Goal: Task Accomplishment & Management: Manage account settings

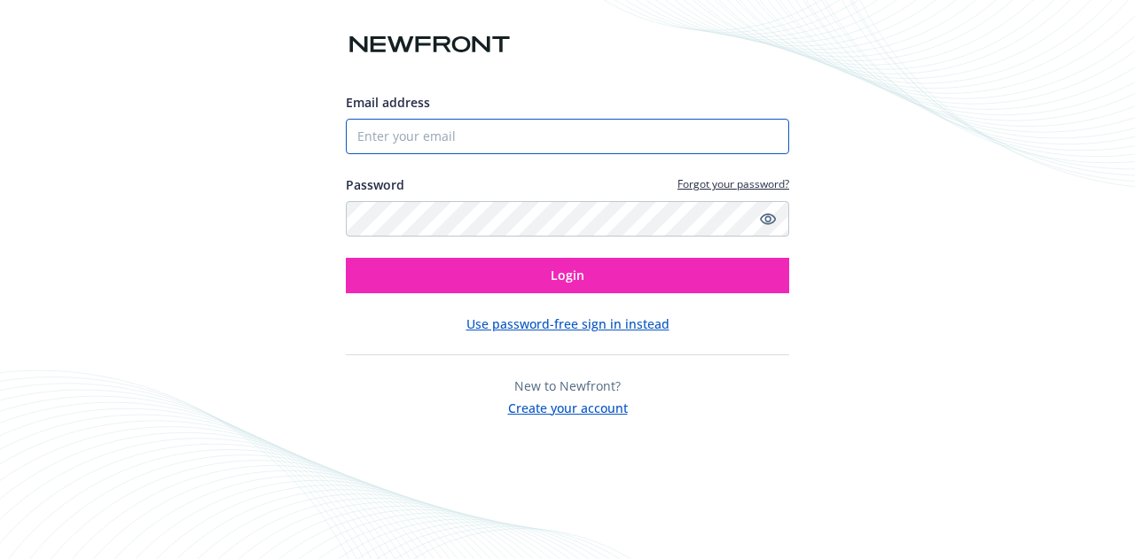
click at [416, 153] on input "Email address" at bounding box center [567, 136] width 443 height 35
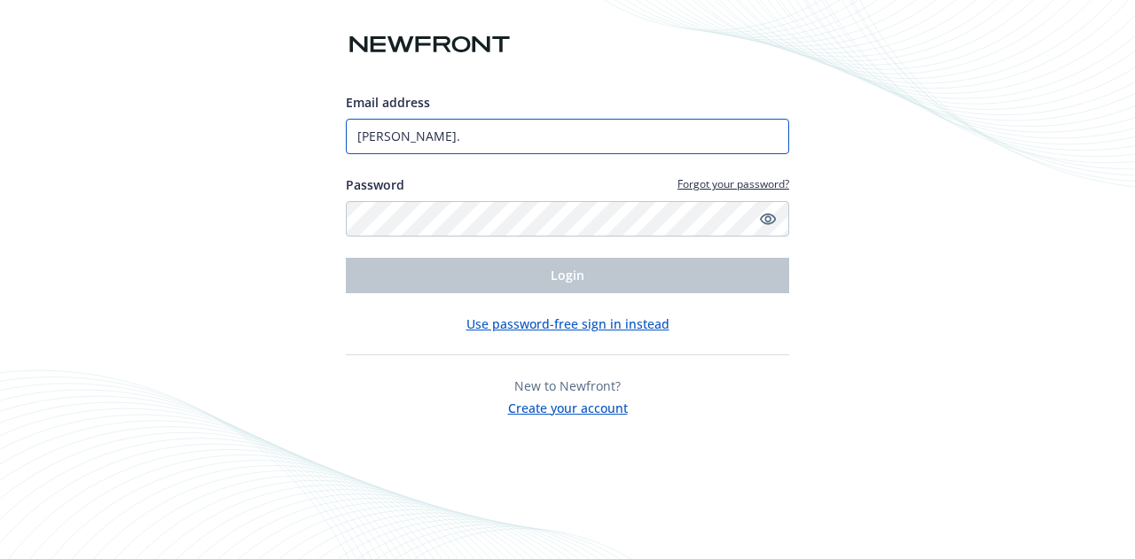
type input "ted.dobos@newfront.com"
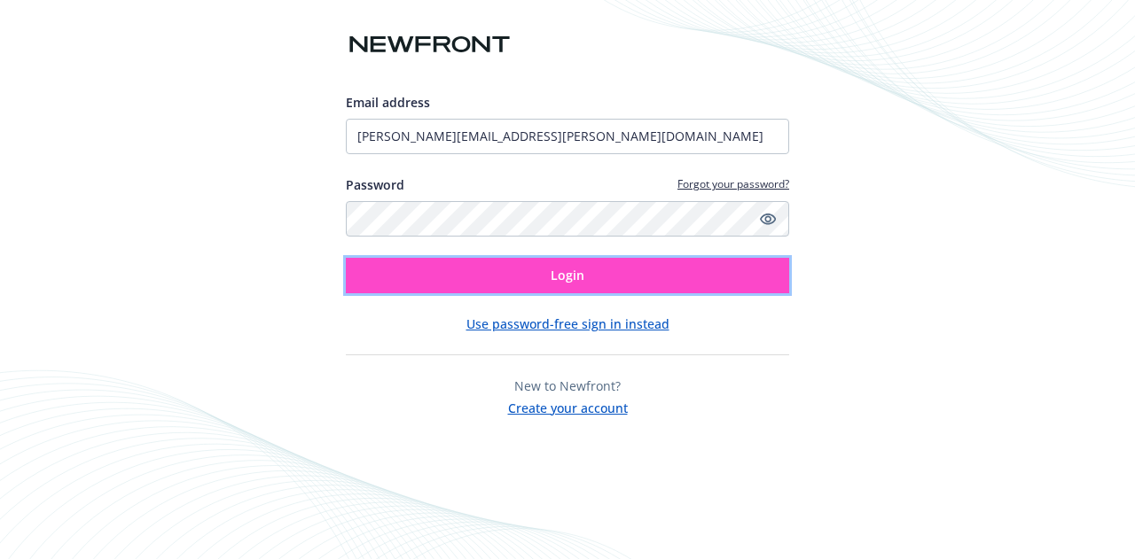
click at [549, 276] on button "Login" at bounding box center [567, 275] width 443 height 35
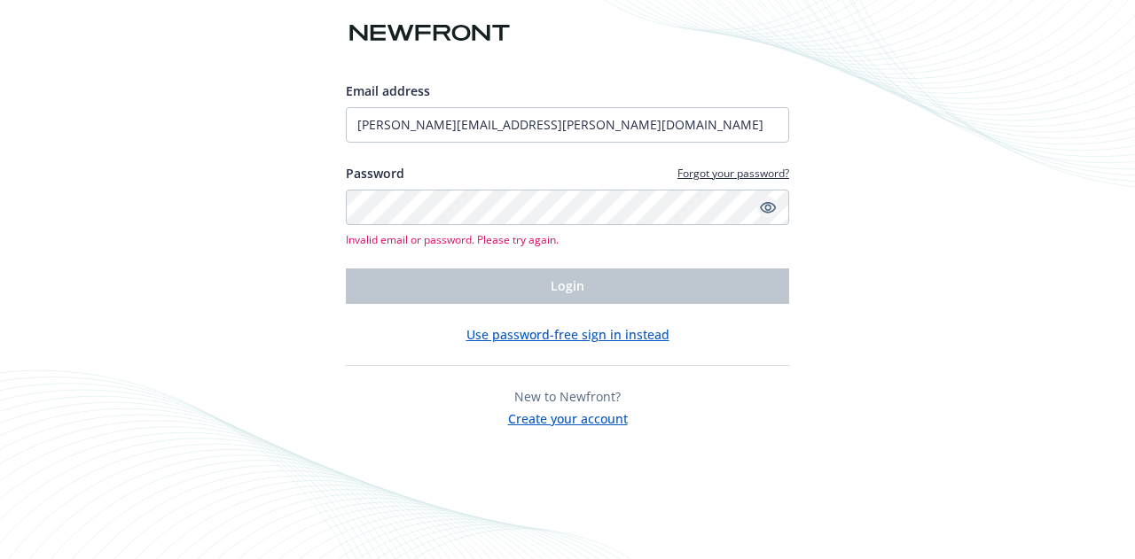
click at [768, 207] on icon "Show password" at bounding box center [768, 208] width 16 height 12
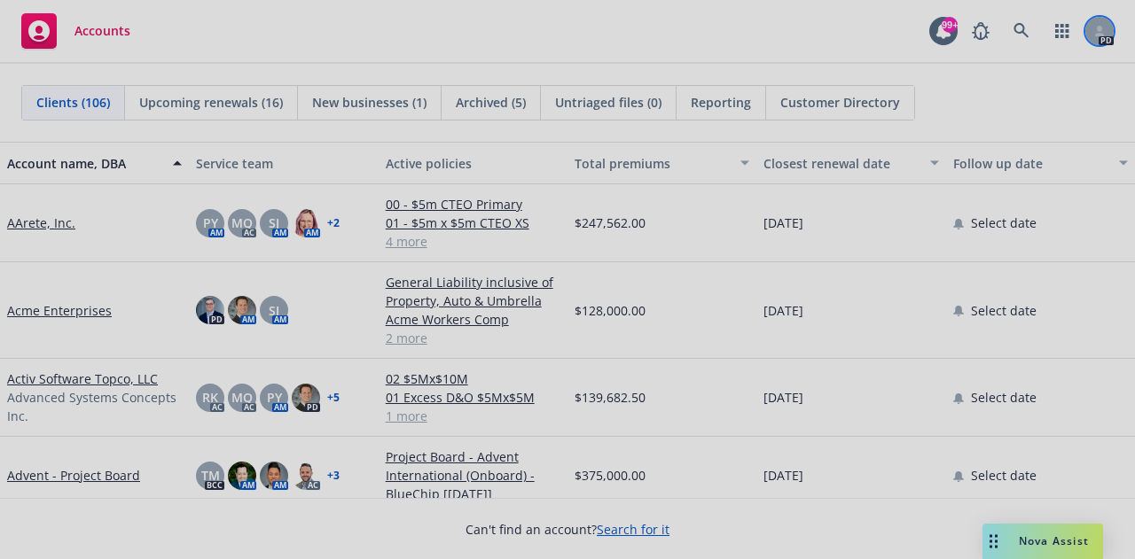
click at [1104, 26] on div at bounding box center [567, 279] width 1135 height 559
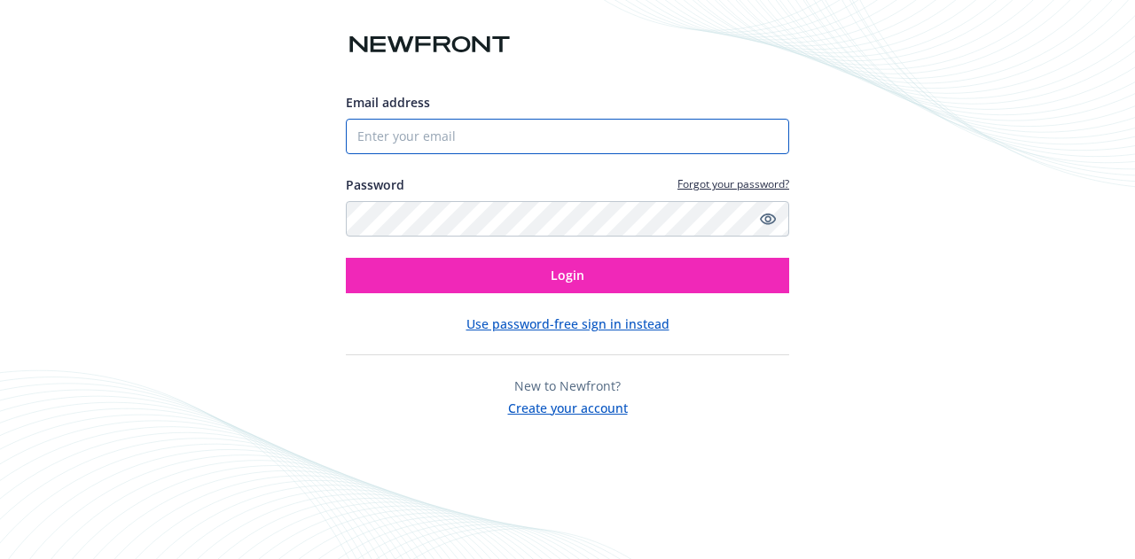
type input "[EMAIL_ADDRESS][DOMAIN_NAME]"
